Goal: Information Seeking & Learning: Check status

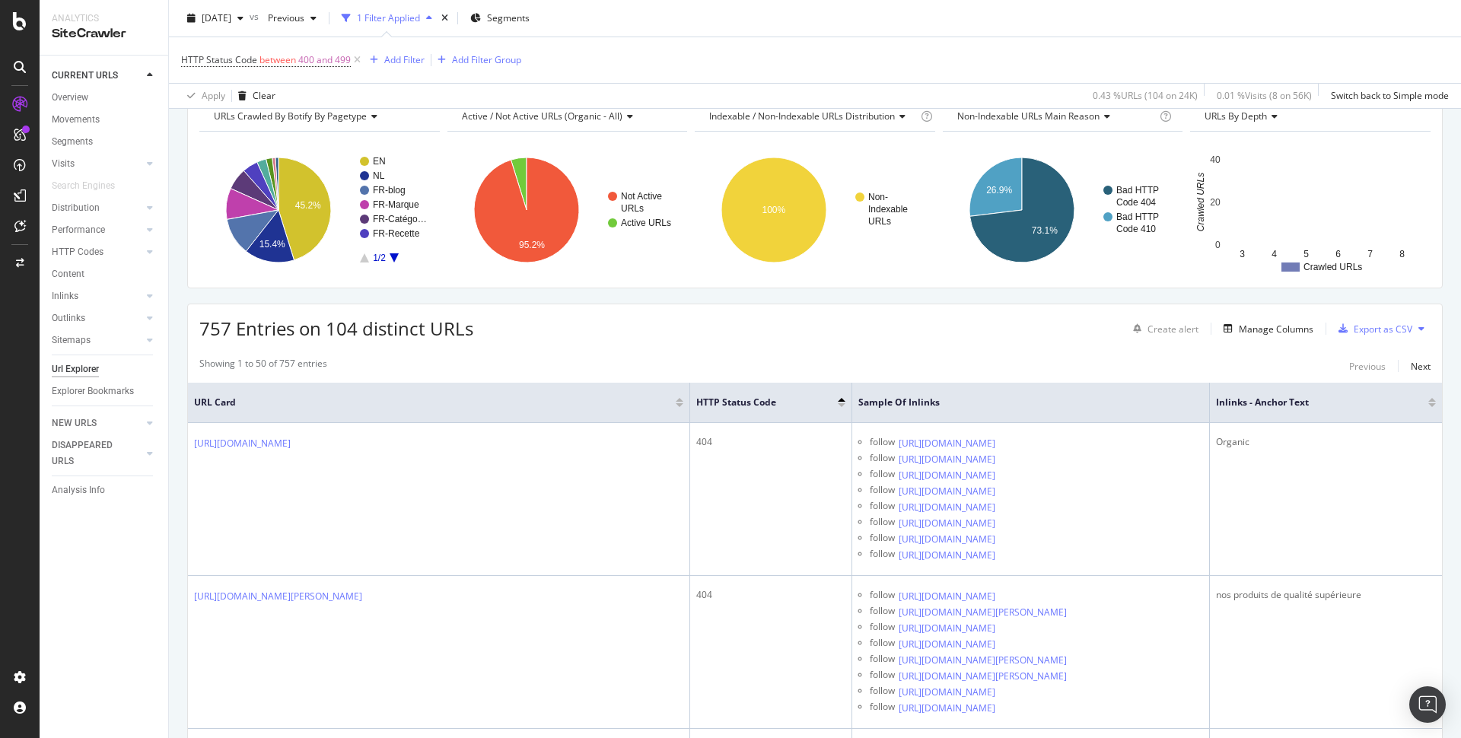
scroll to position [126, 0]
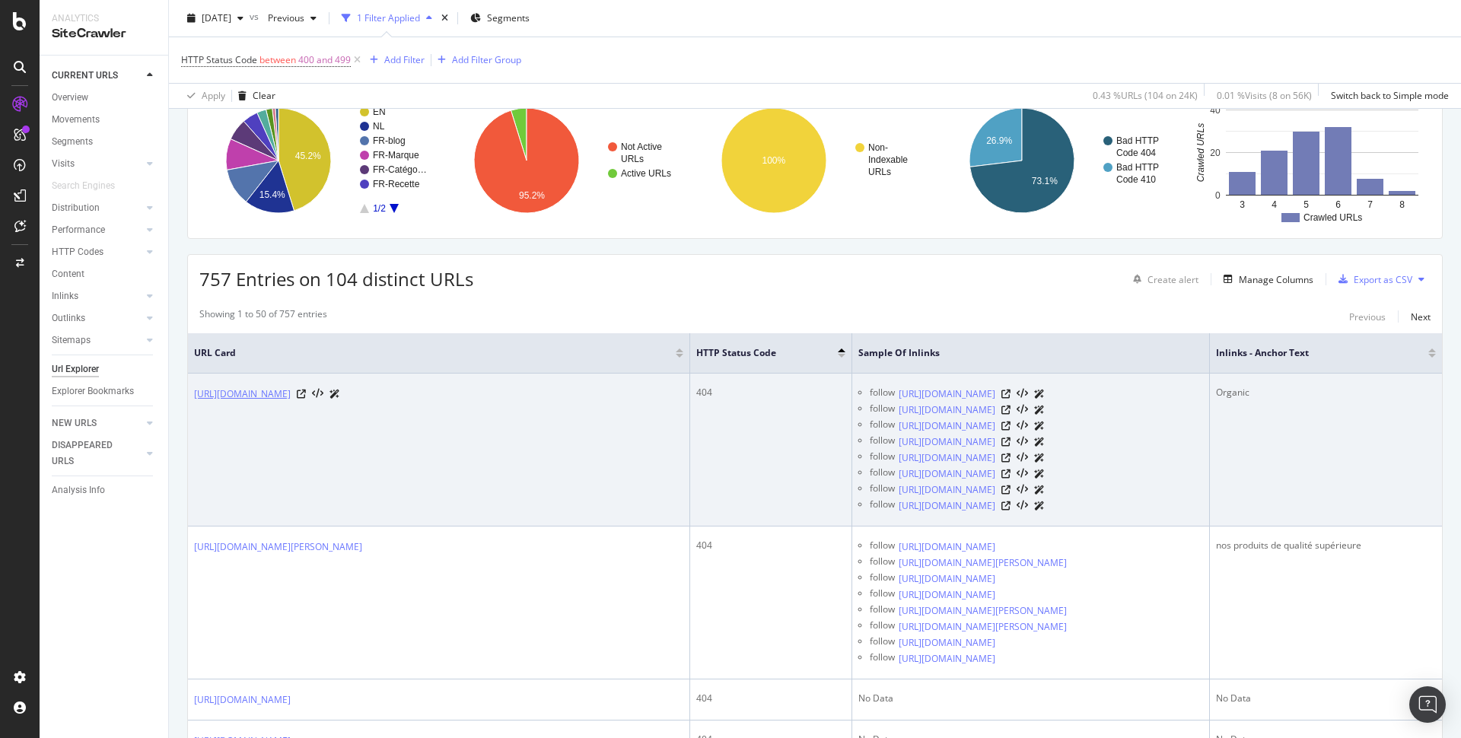
click at [291, 389] on link "[URL][DOMAIN_NAME]" at bounding box center [242, 393] width 97 height 15
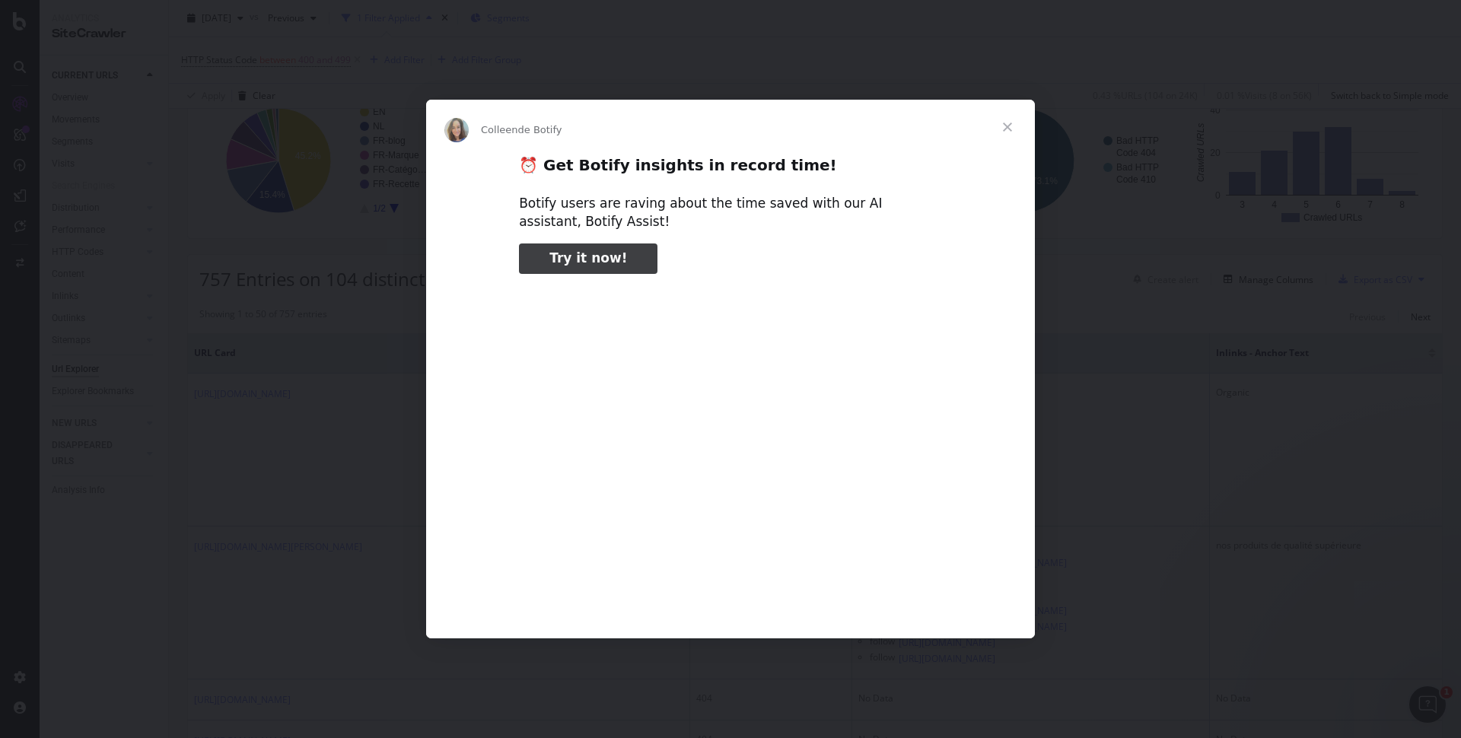
type input "3296666"
click at [925, 201] on div "Botify users are raving about the time saved with our AI assistant, Botify Assi…" at bounding box center [730, 213] width 423 height 37
click at [1009, 121] on span "Fermer" at bounding box center [1007, 127] width 55 height 55
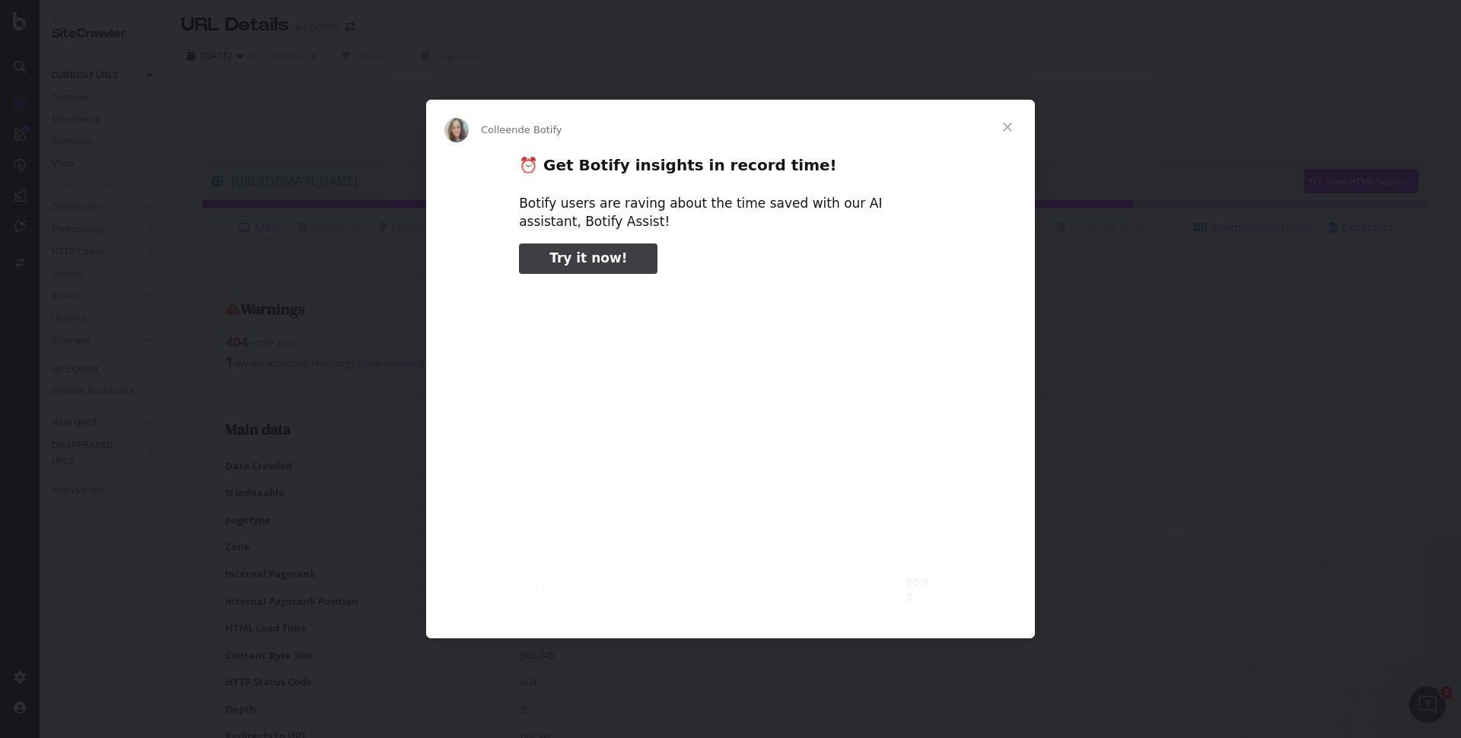
type input "157169"
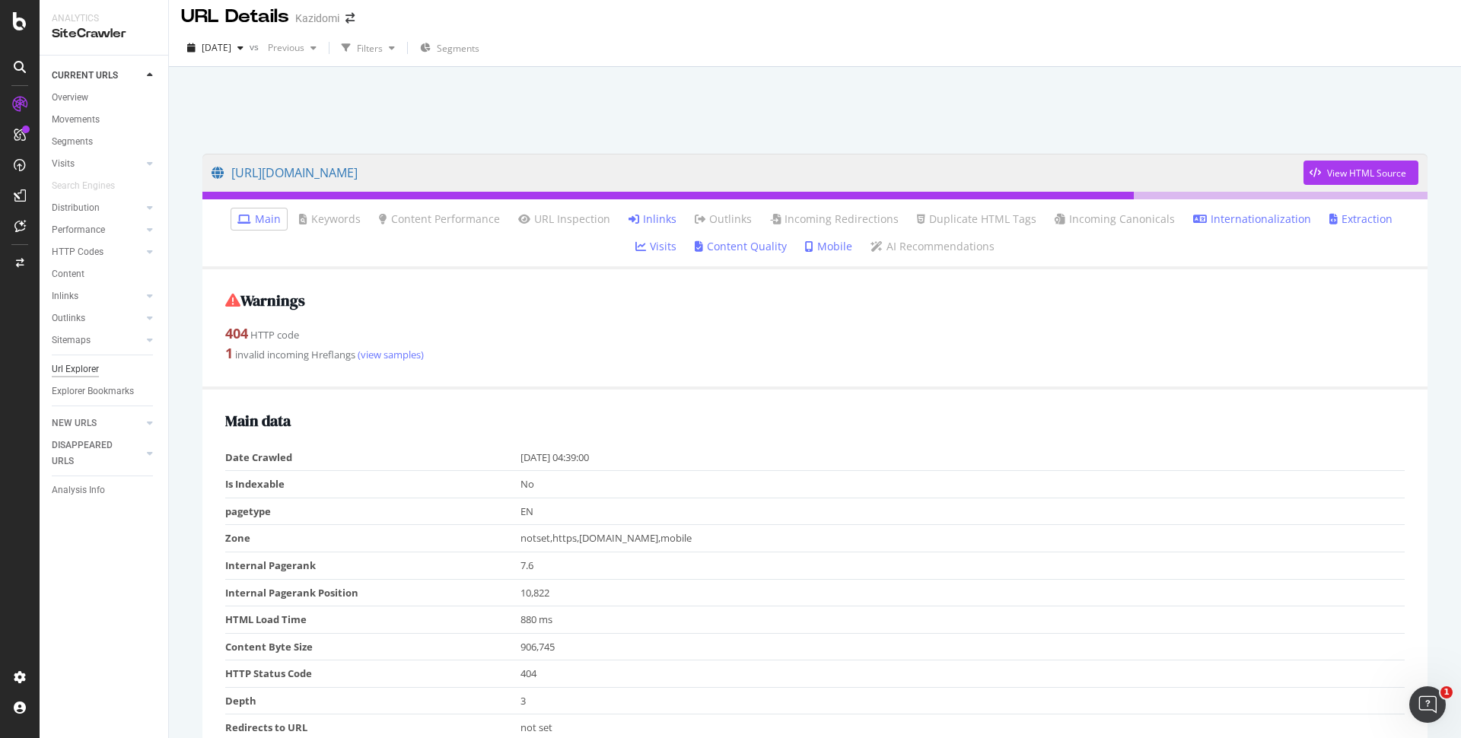
scroll to position [7, 0]
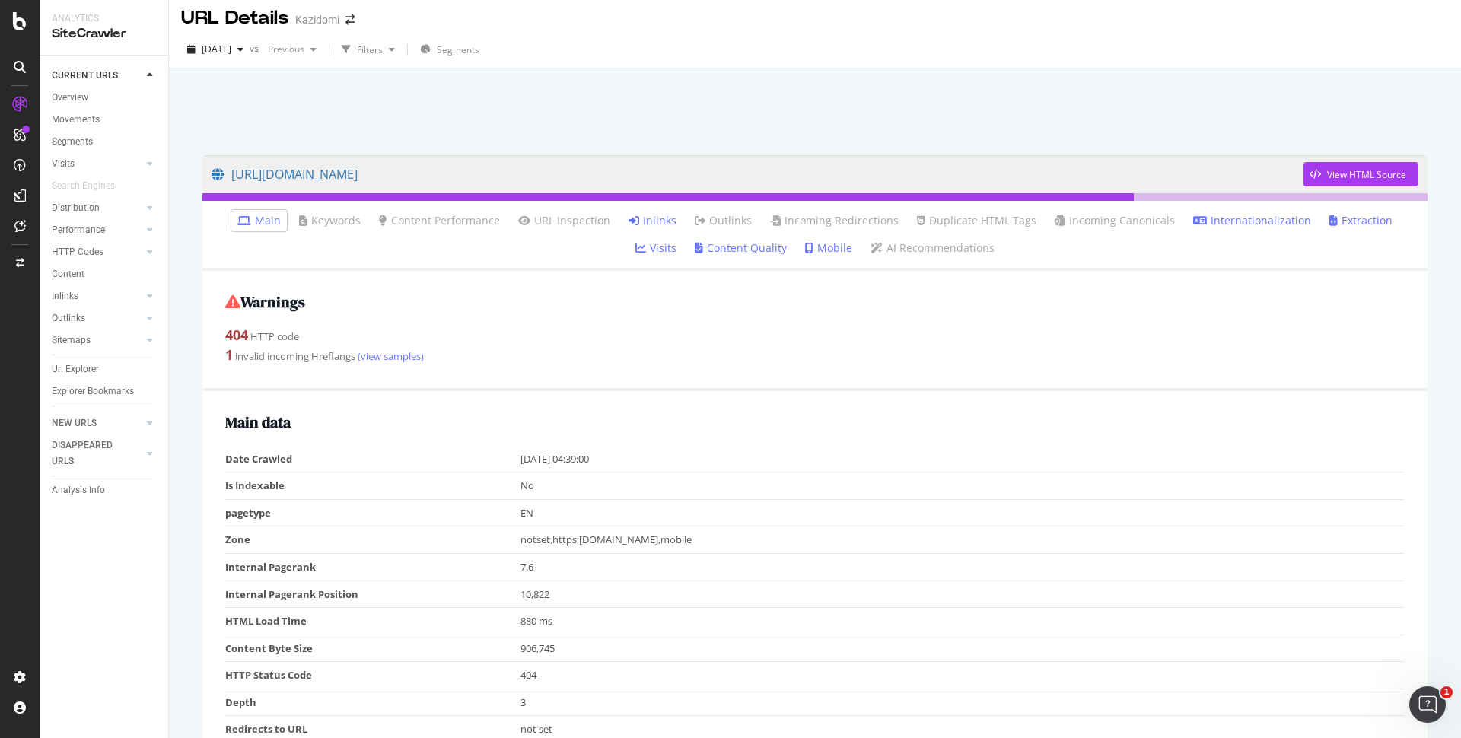
click at [520, 331] on div "404 HTTP code" at bounding box center [814, 336] width 1179 height 20
